Goal: Book appointment/travel/reservation

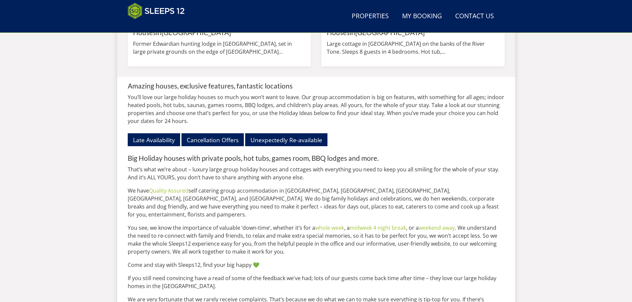
scroll to position [703, 0]
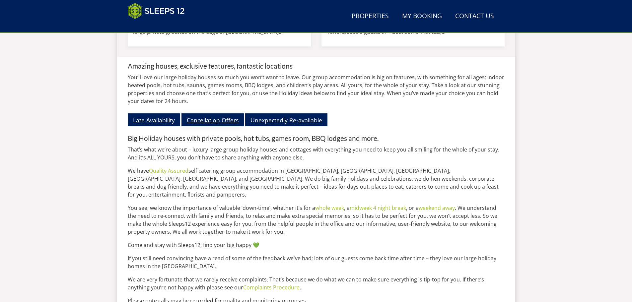
click at [210, 126] on link "Cancellation Offers" at bounding box center [213, 120] width 62 height 13
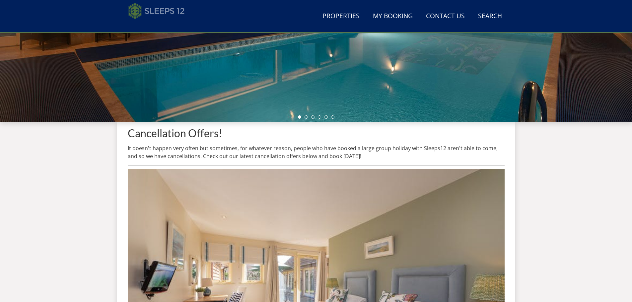
scroll to position [49, 0]
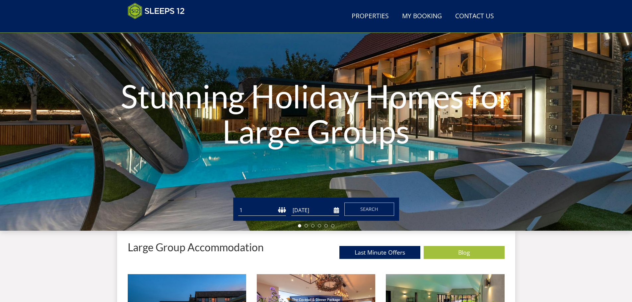
scroll to position [703, 0]
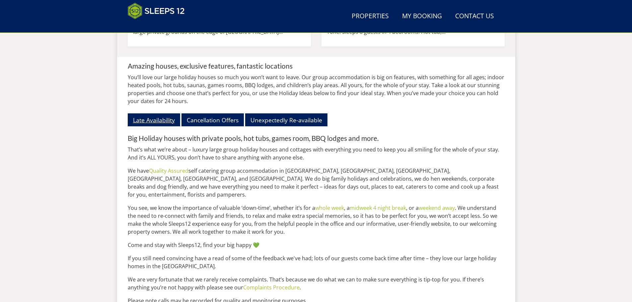
click at [166, 126] on link "Late Availability" at bounding box center [154, 120] width 52 height 13
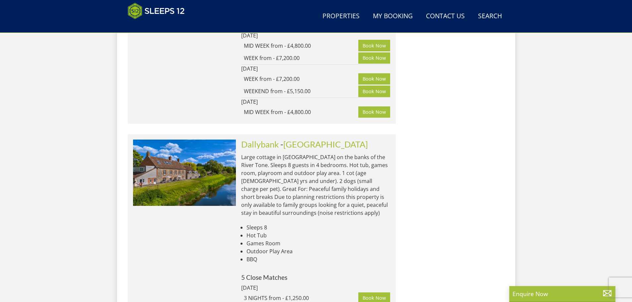
scroll to position [935, 0]
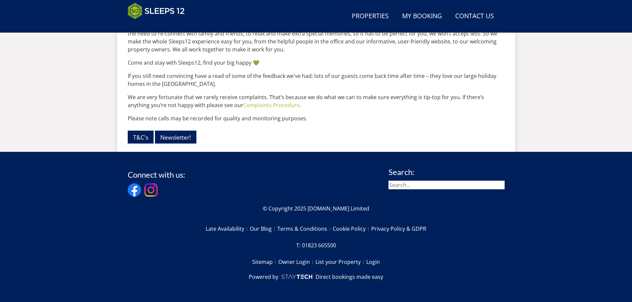
scroll to position [703, 0]
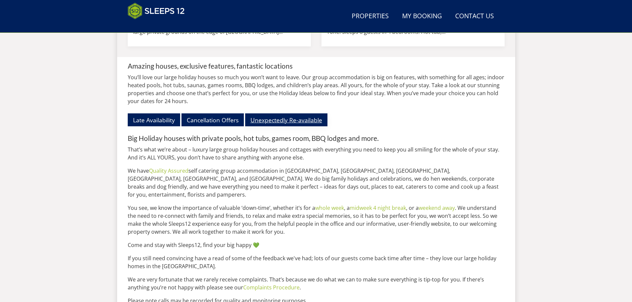
click at [286, 126] on link "Unexpectedly Re-available" at bounding box center [286, 120] width 82 height 13
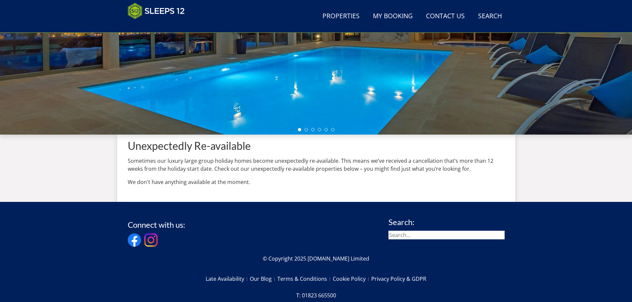
scroll to position [195, 0]
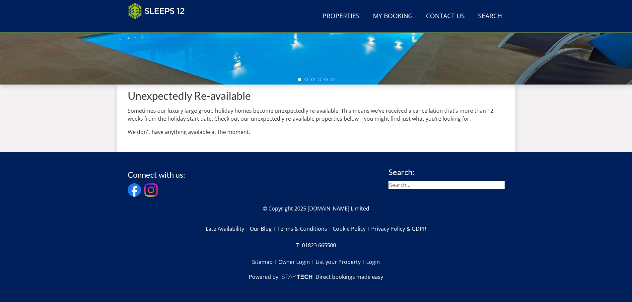
click at [320, 144] on div "Unexpectedly Re-available Sometimes our luxury large group holiday homes become…" at bounding box center [316, 118] width 398 height 67
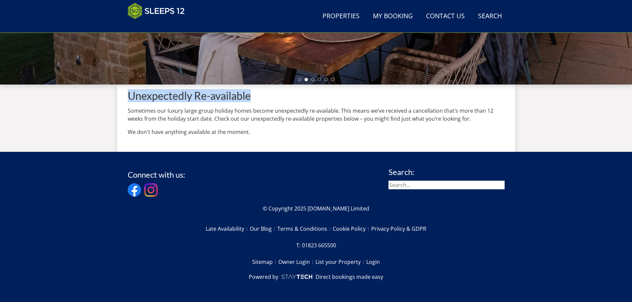
drag, startPoint x: 264, startPoint y: 97, endPoint x: 107, endPoint y: 95, distance: 157.3
copy h1 "Unexpectedly Re-available"
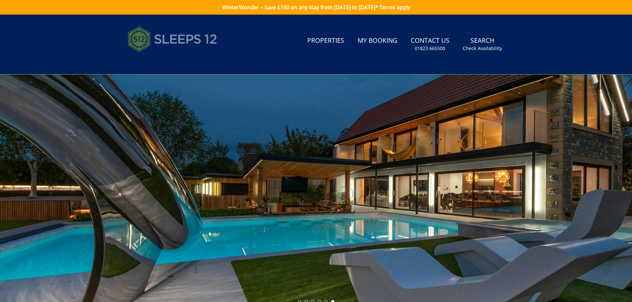
click at [185, 34] on img at bounding box center [173, 39] width 90 height 33
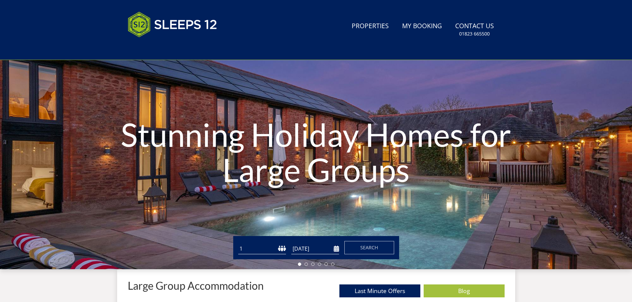
scroll to position [172, 0]
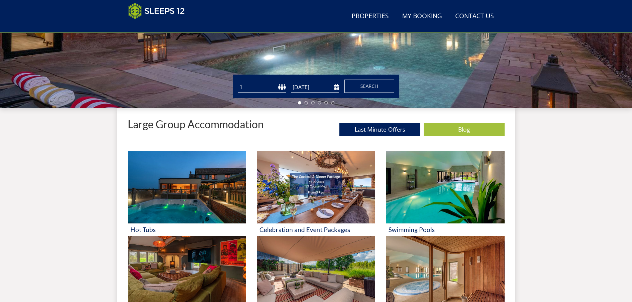
click at [255, 84] on select "1 2 3 4 5 6 7 8 9 10 11 12 13 14 15 16 17 18 19 20 21 22 23 24 25 26 27 28 29 3…" at bounding box center [262, 87] width 48 height 11
select select "12"
click at [238, 82] on select "1 2 3 4 5 6 7 8 9 10 11 12 13 14 15 16 17 18 19 20 21 22 23 24 25 26 27 28 29 3…" at bounding box center [262, 87] width 48 height 11
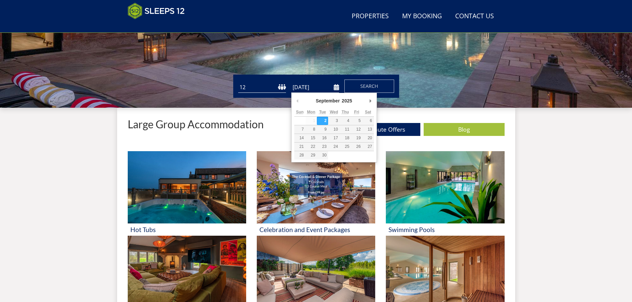
click at [335, 86] on input "[DATE]" at bounding box center [315, 87] width 48 height 11
type input "[DATE]"
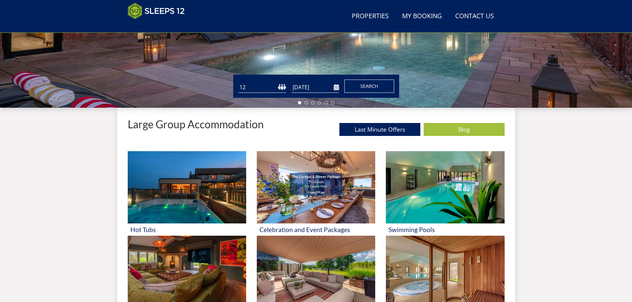
click at [375, 87] on span "Search" at bounding box center [369, 86] width 18 height 6
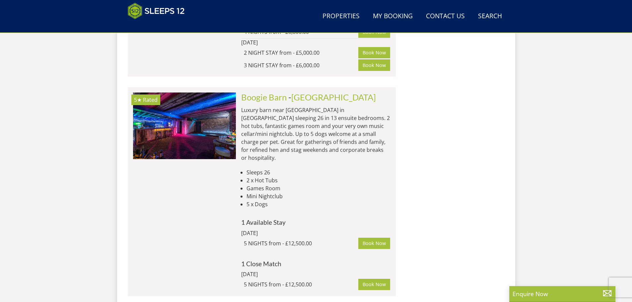
scroll to position [1052, 0]
